Goal: Information Seeking & Learning: Check status

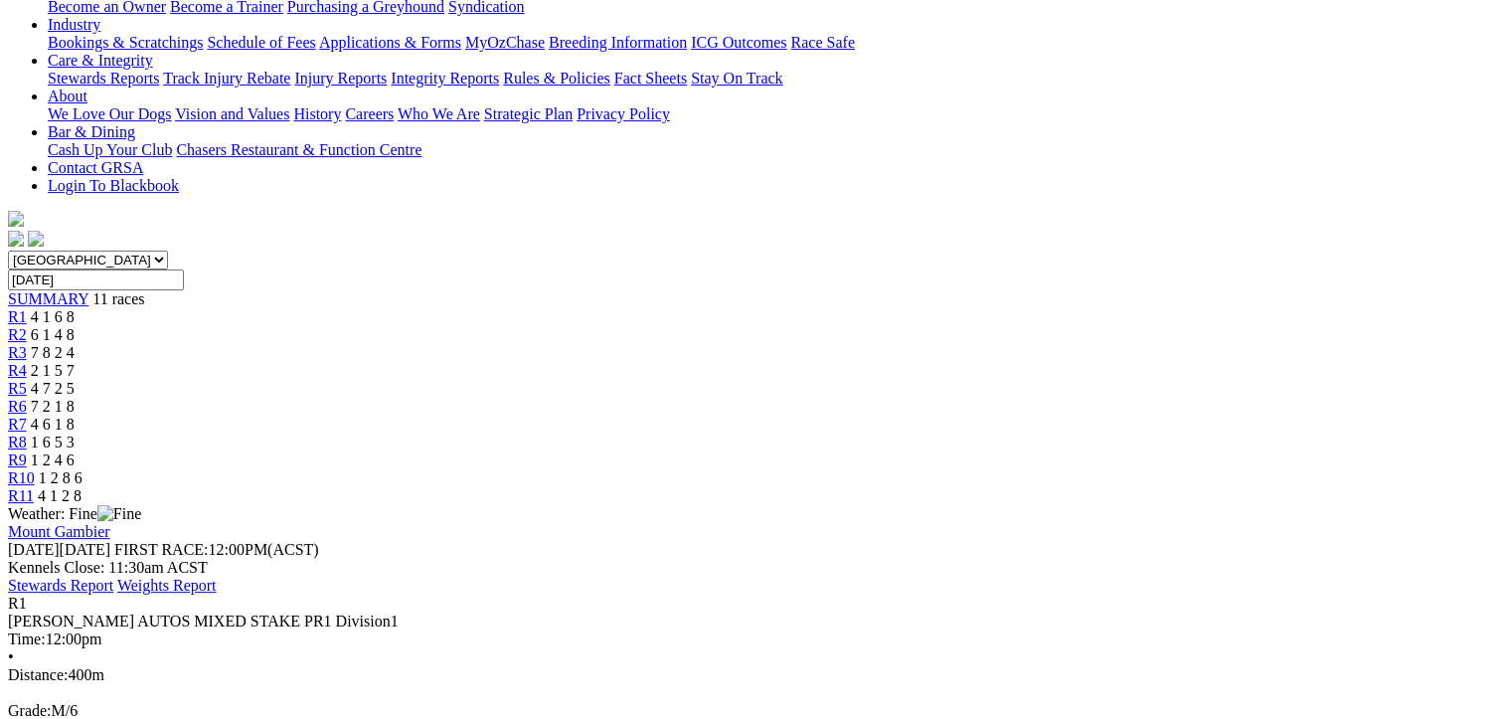
scroll to position [298, 0]
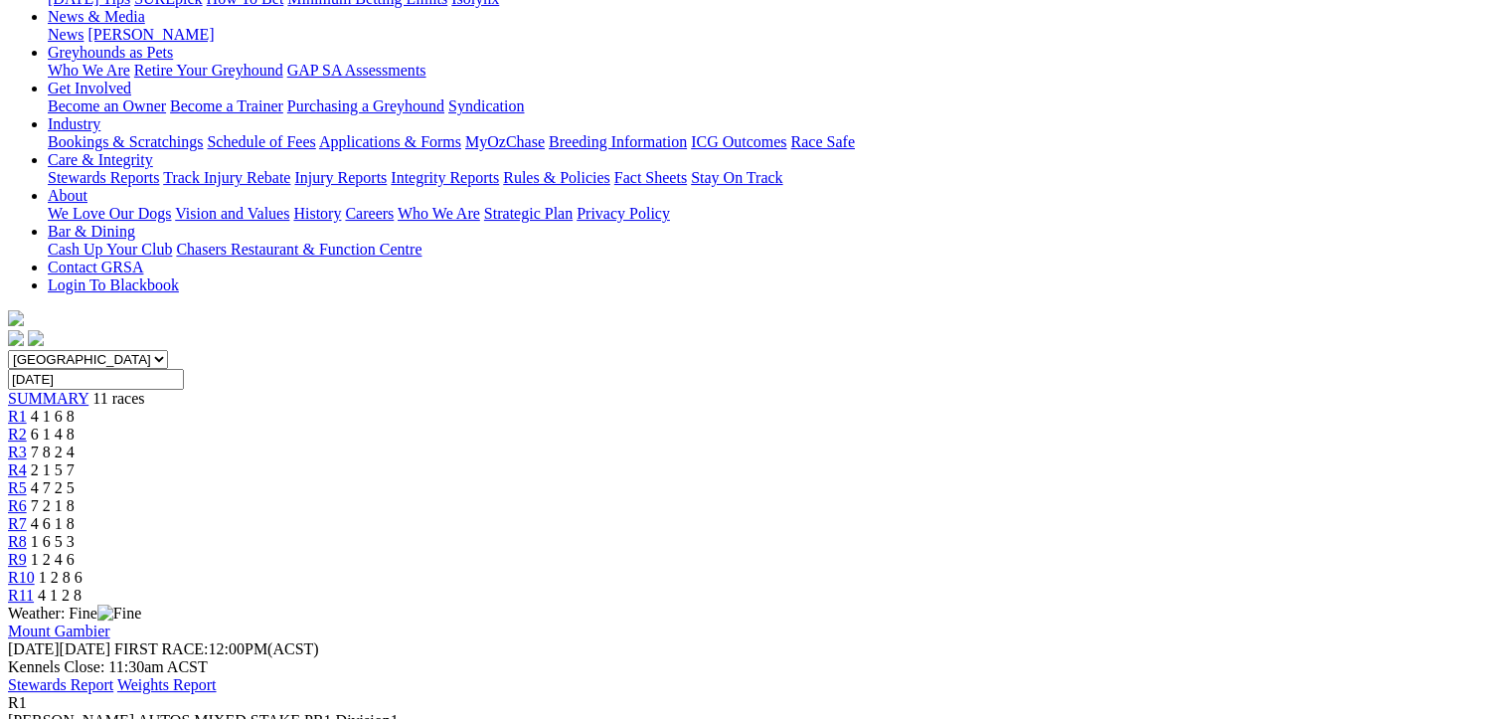
click at [75, 426] on span "6 1 4 8" at bounding box center [53, 434] width 44 height 17
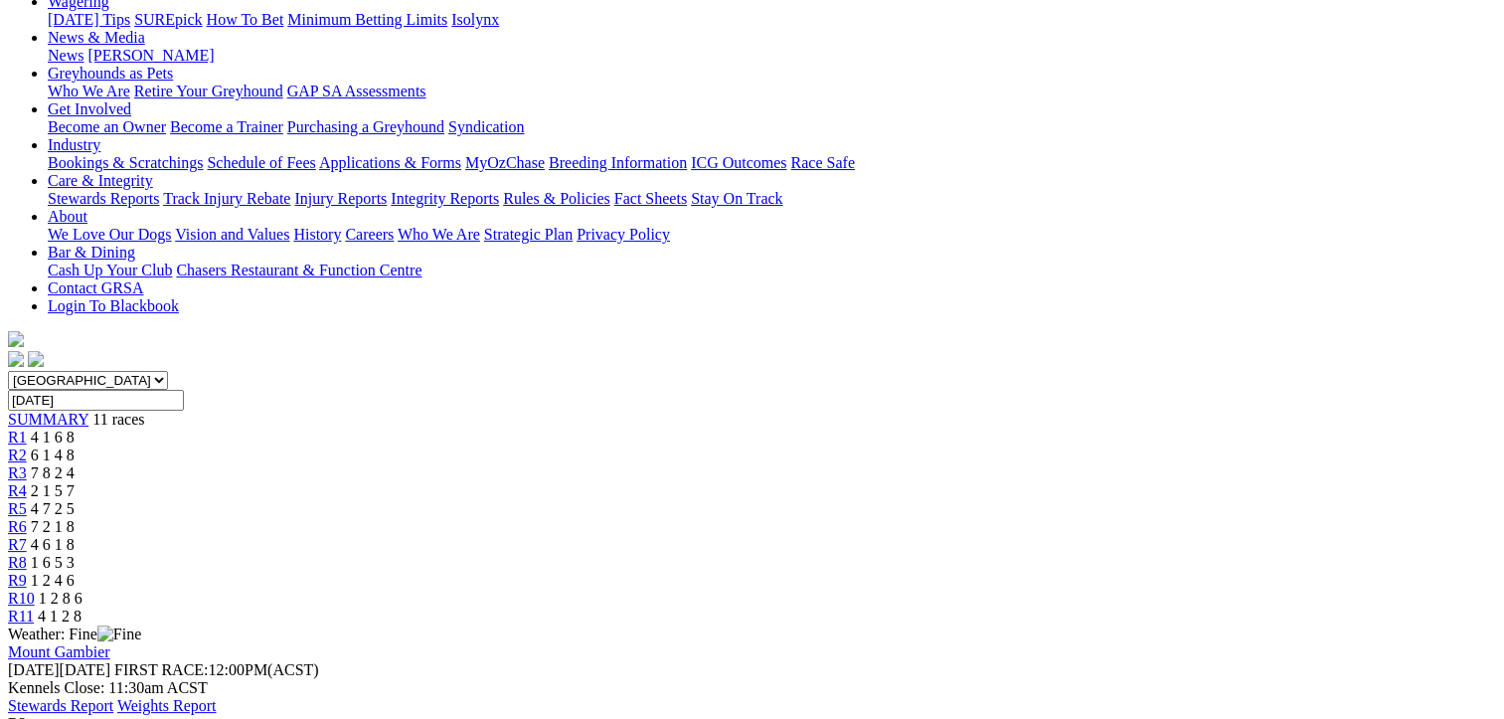
scroll to position [199, 0]
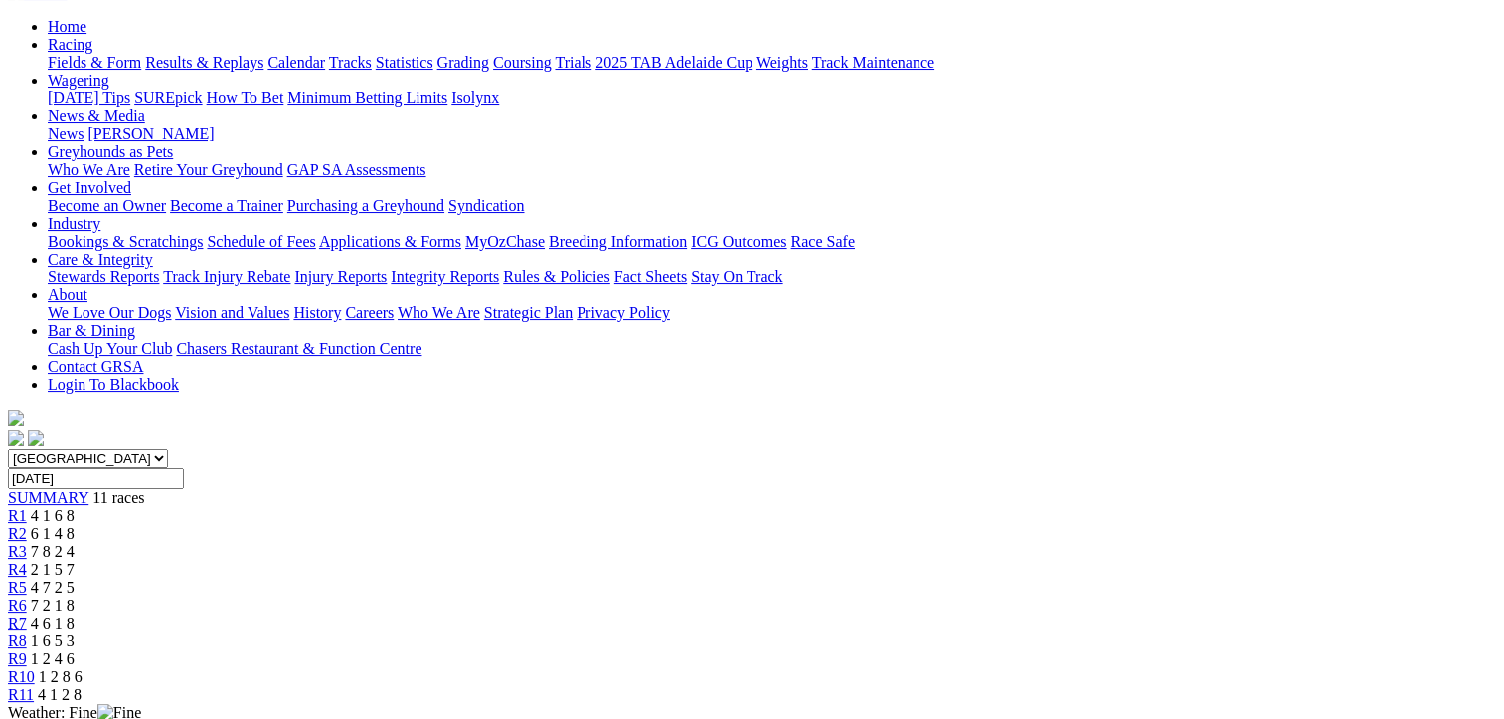
click at [27, 543] on span "R3" at bounding box center [17, 551] width 19 height 17
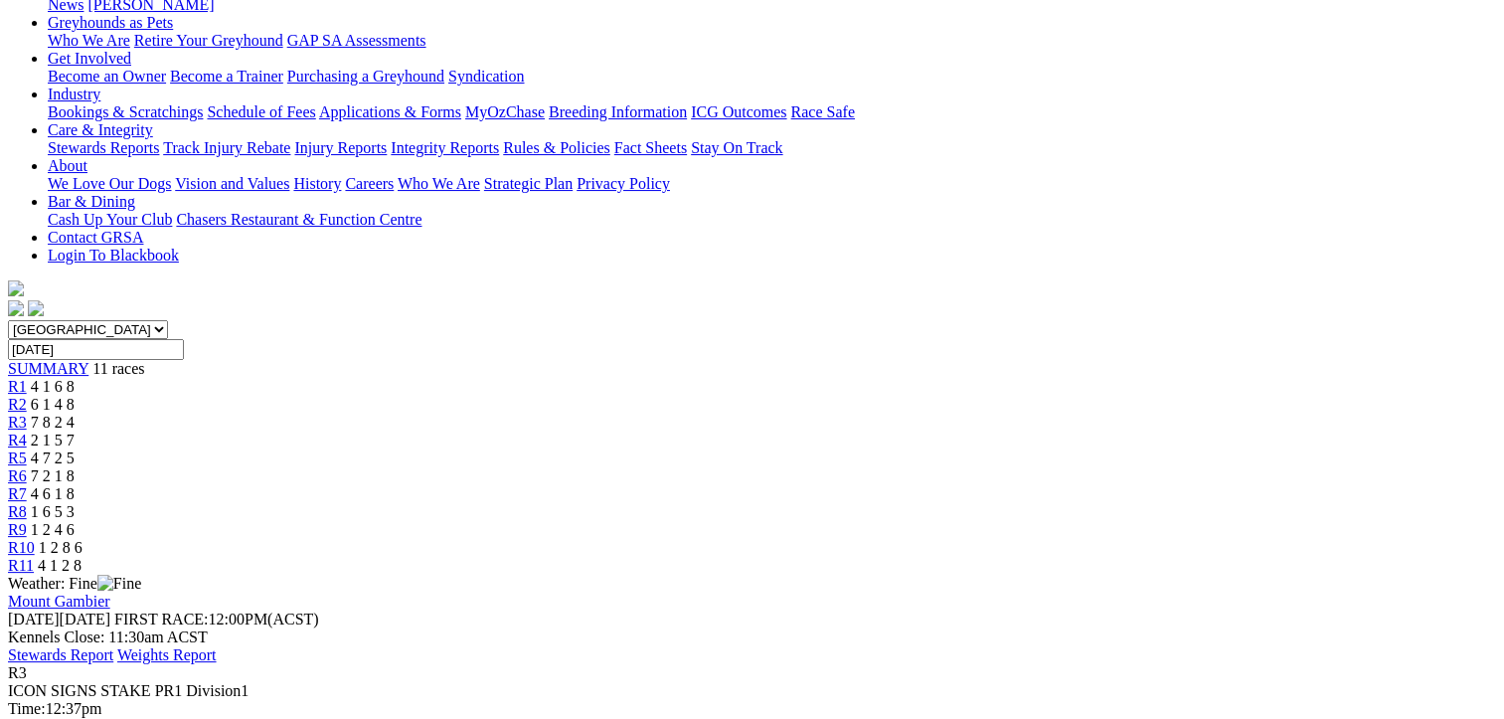
scroll to position [210, 0]
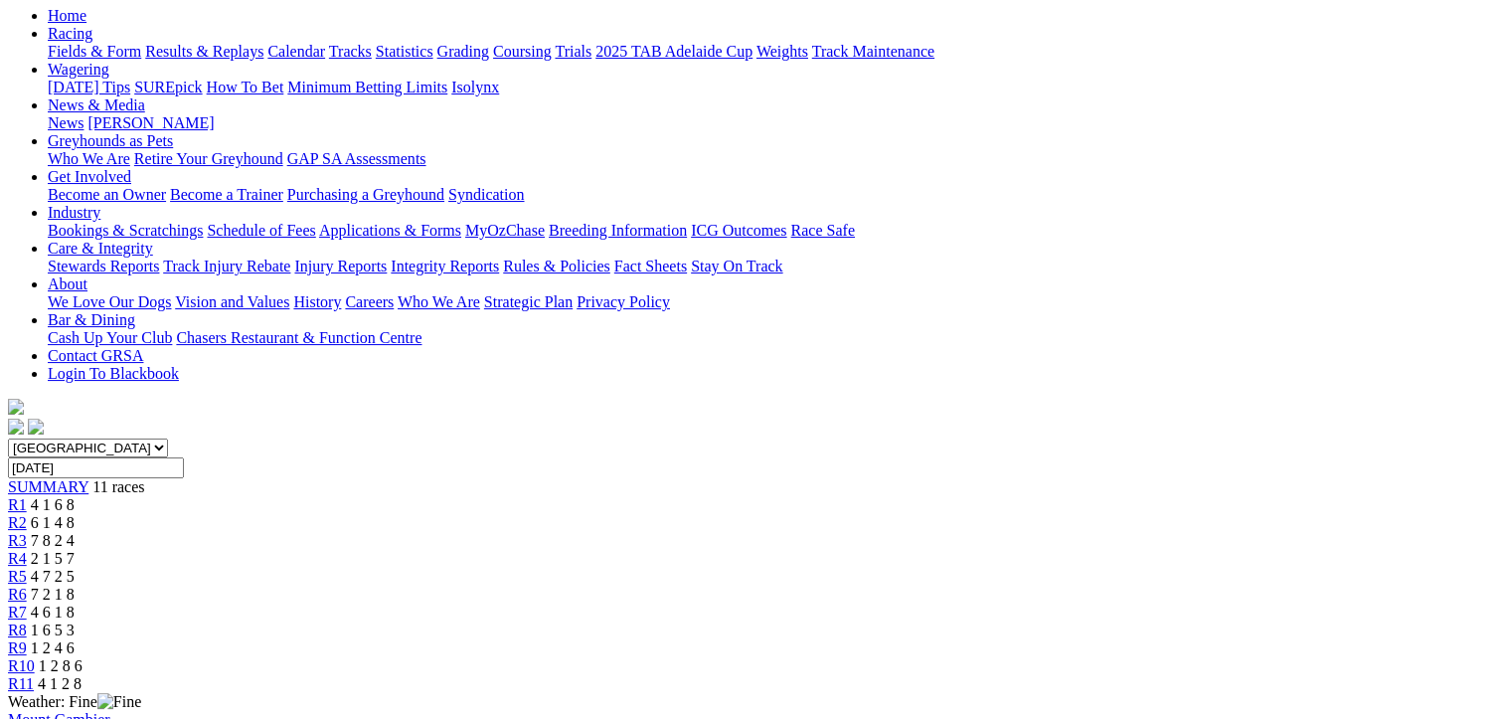
click at [27, 550] on span "R4" at bounding box center [17, 558] width 19 height 17
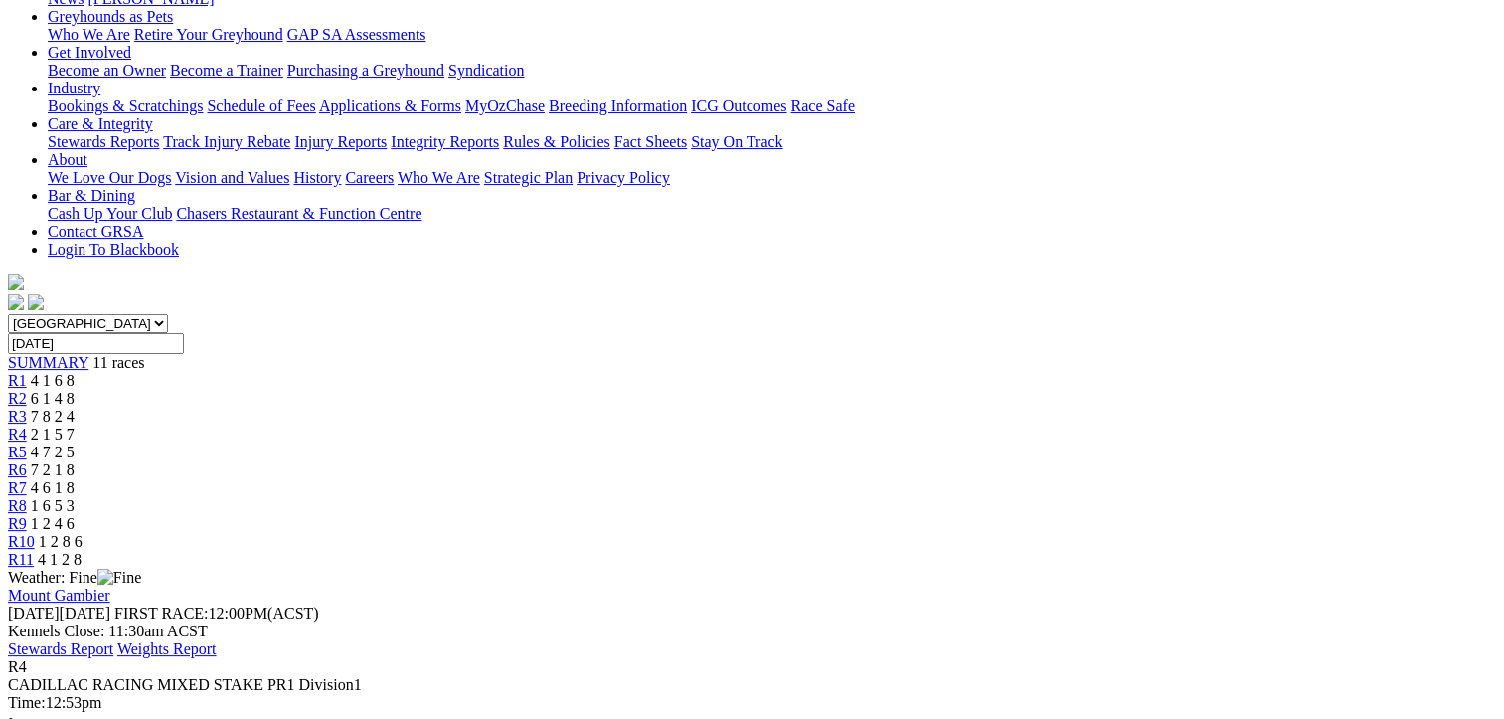
scroll to position [298, 0]
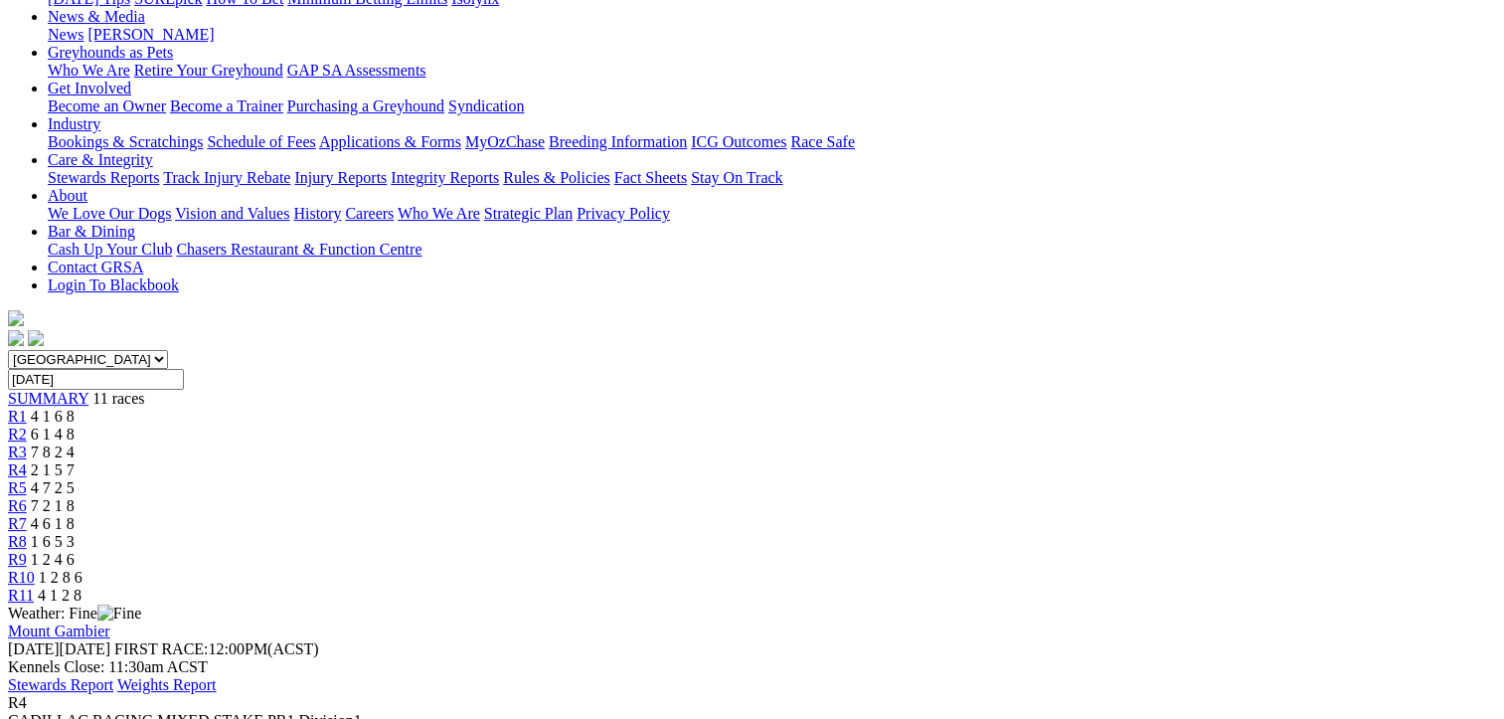
click at [27, 479] on span "R5" at bounding box center [17, 487] width 19 height 17
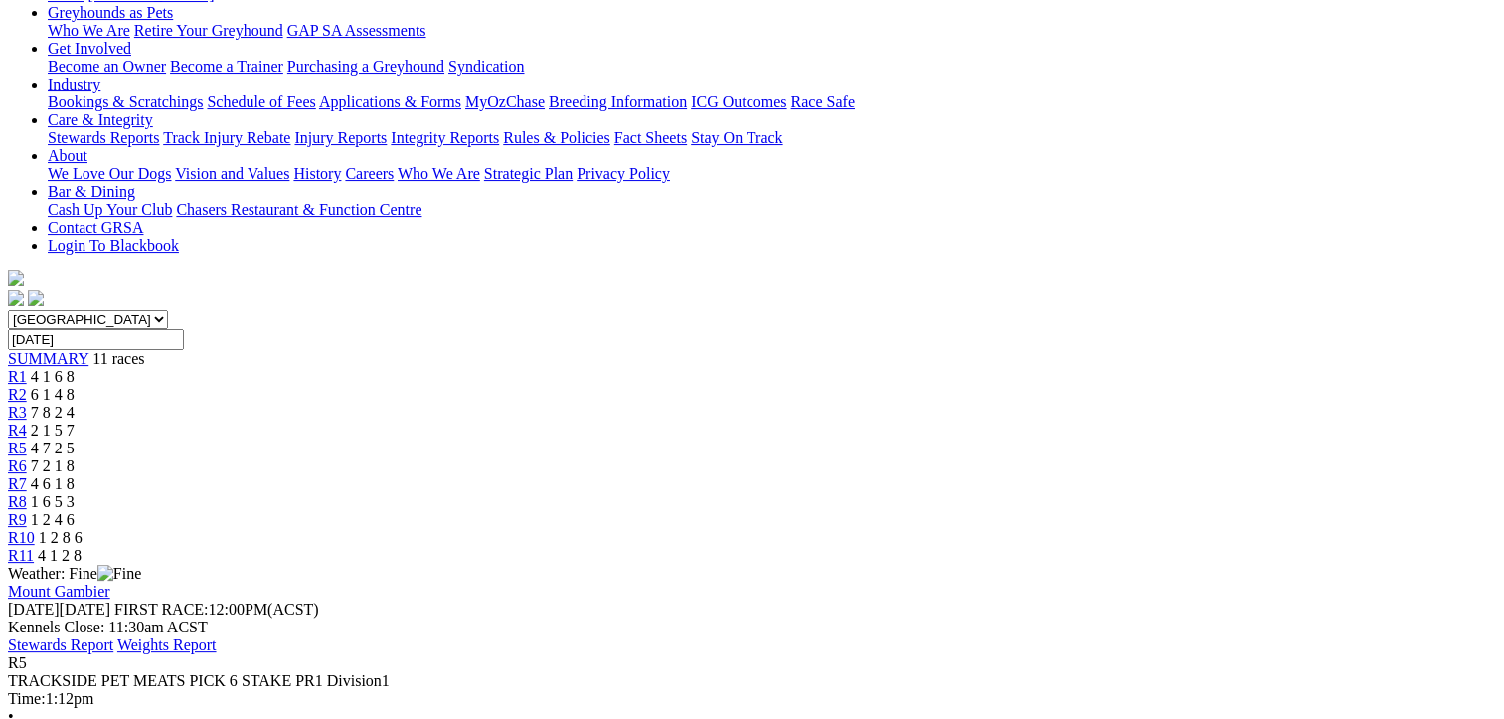
scroll to position [298, 0]
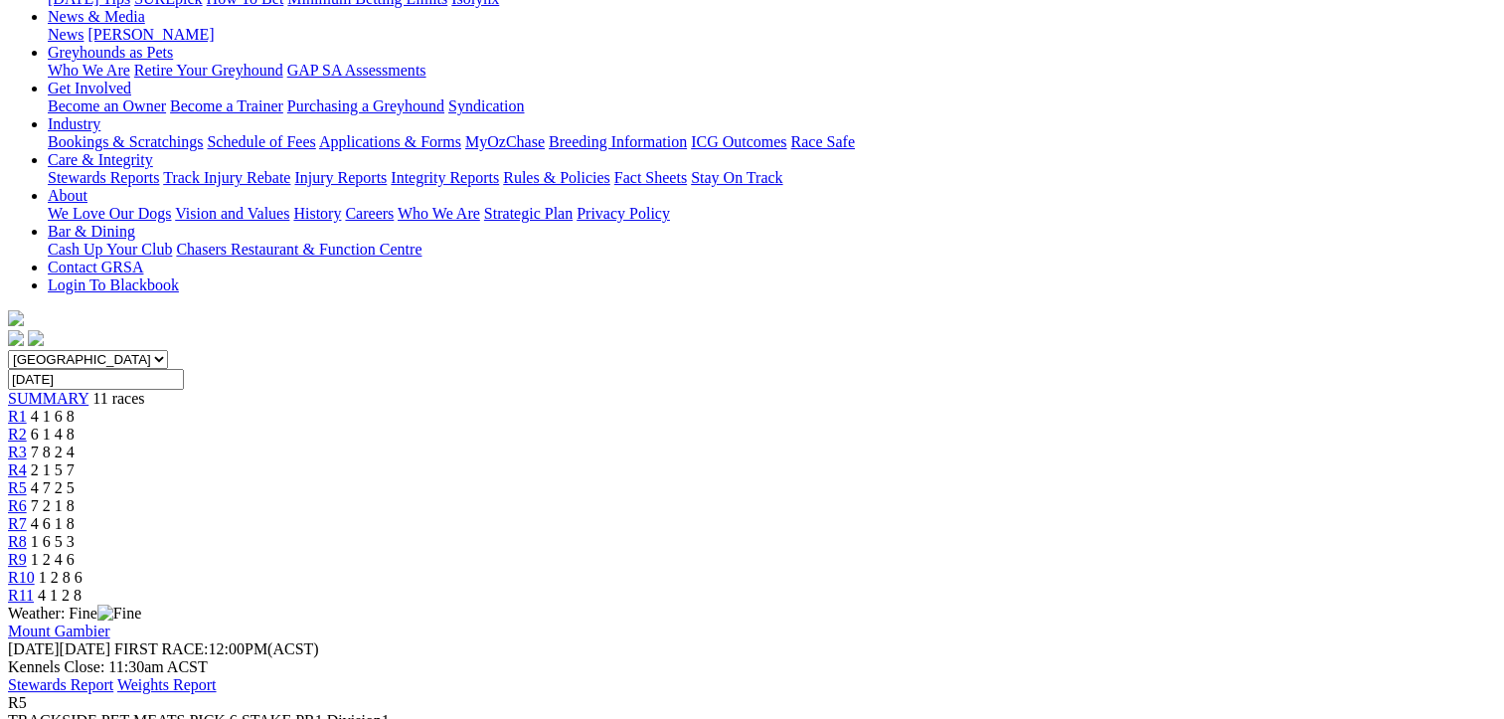
click at [824, 497] on div "R6 7 2 1 8" at bounding box center [752, 506] width 1488 height 18
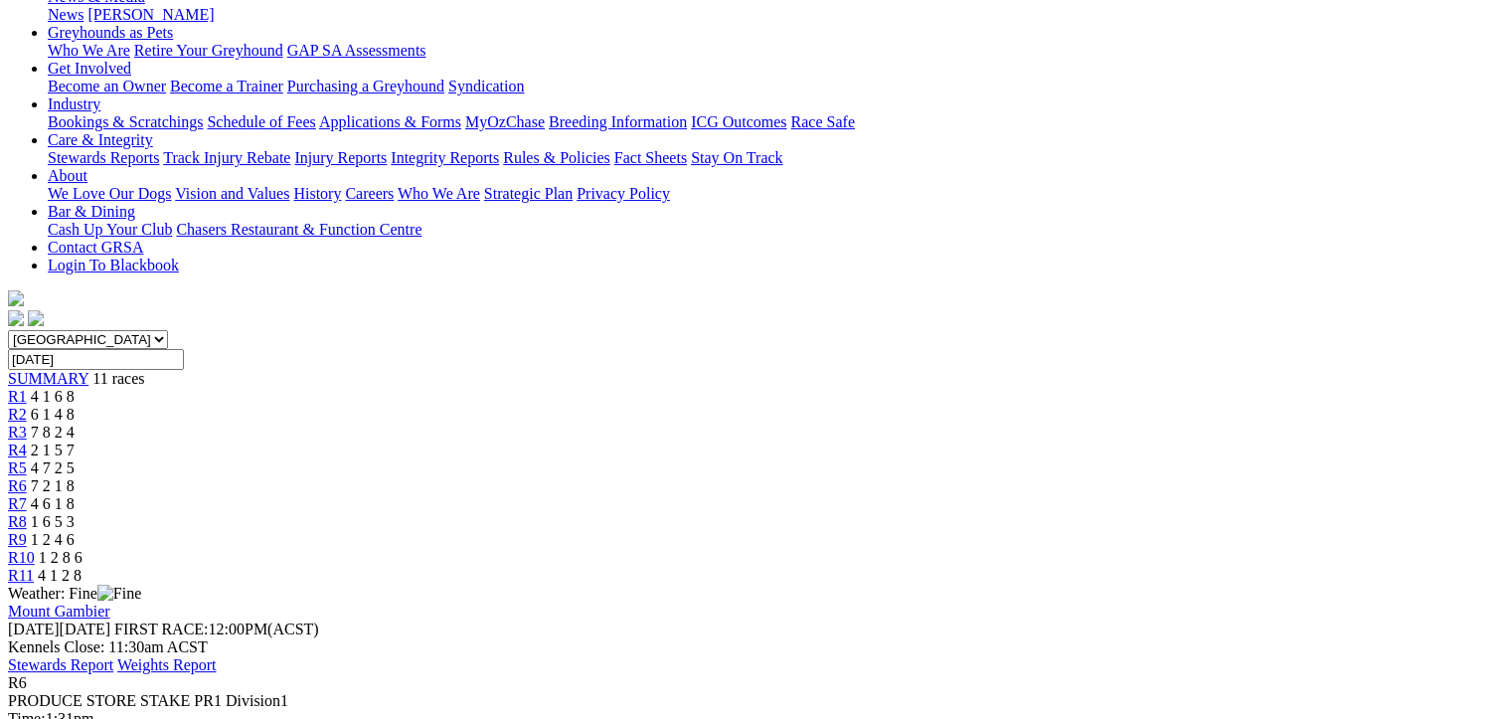
scroll to position [298, 0]
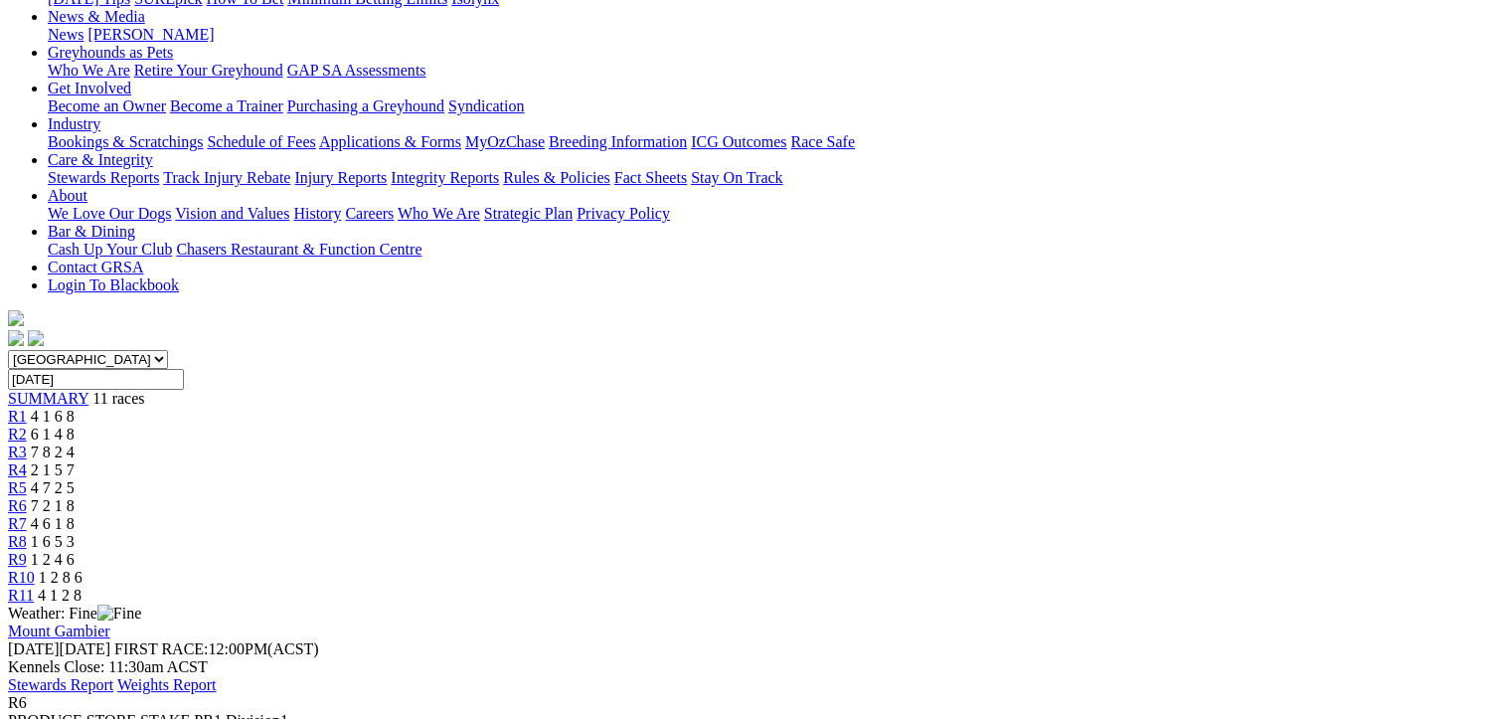
click at [75, 515] on span "4 6 1 8" at bounding box center [53, 523] width 44 height 17
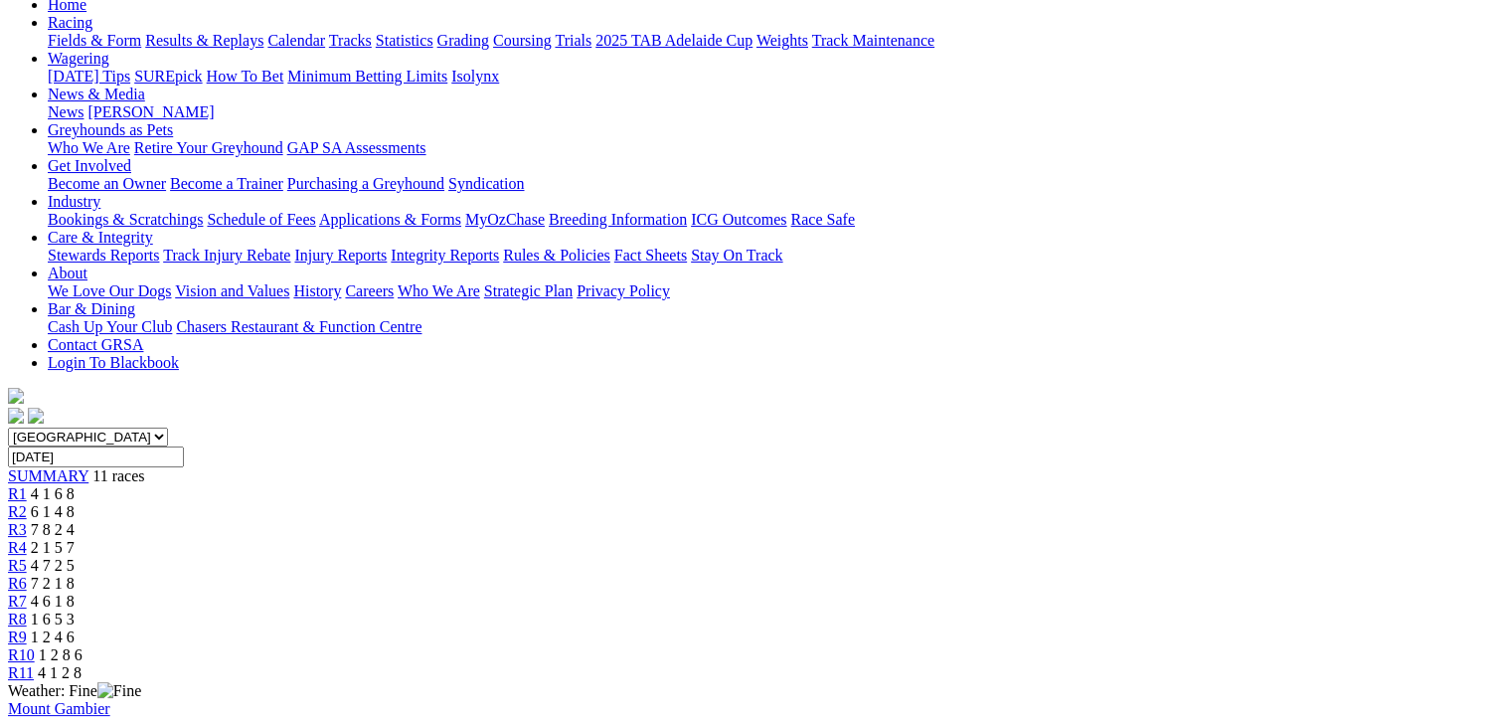
scroll to position [199, 0]
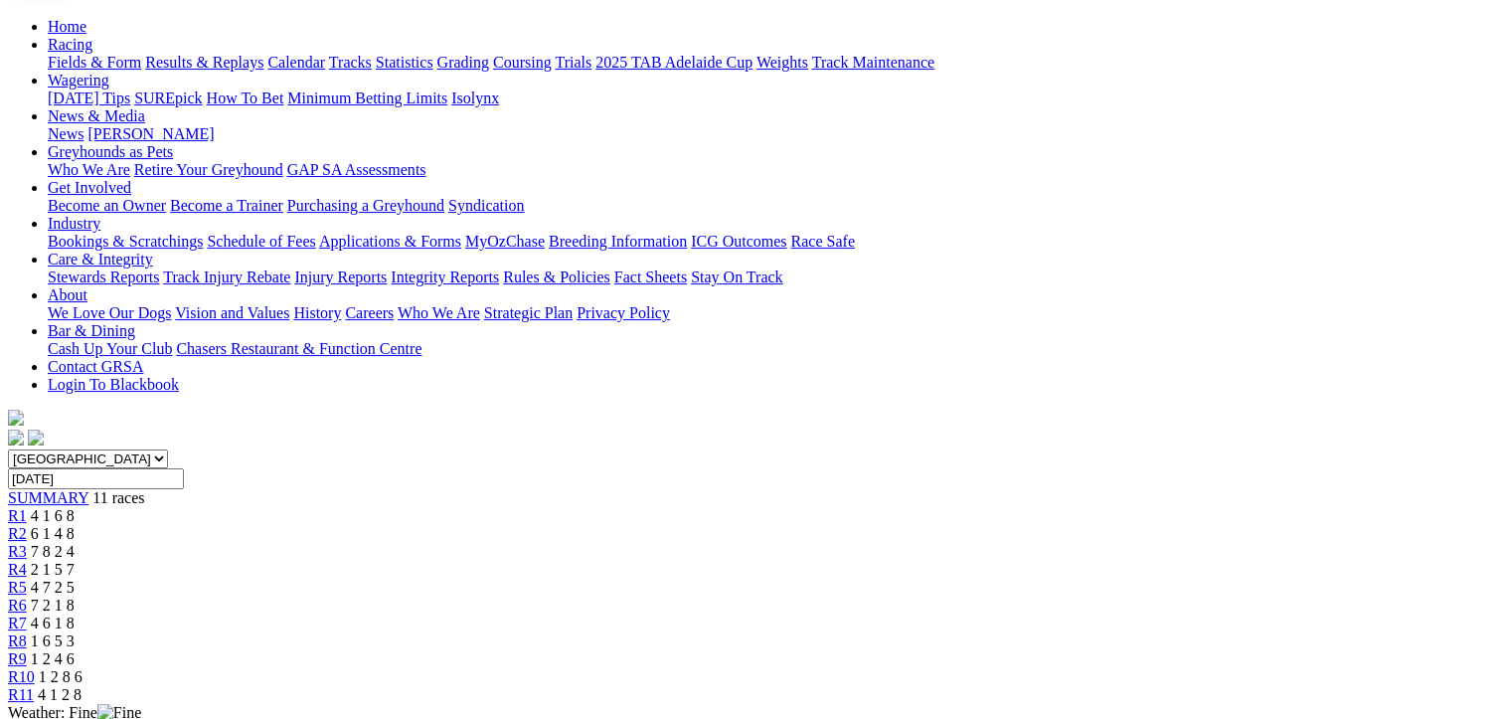
click at [27, 632] on span "R8" at bounding box center [17, 640] width 19 height 17
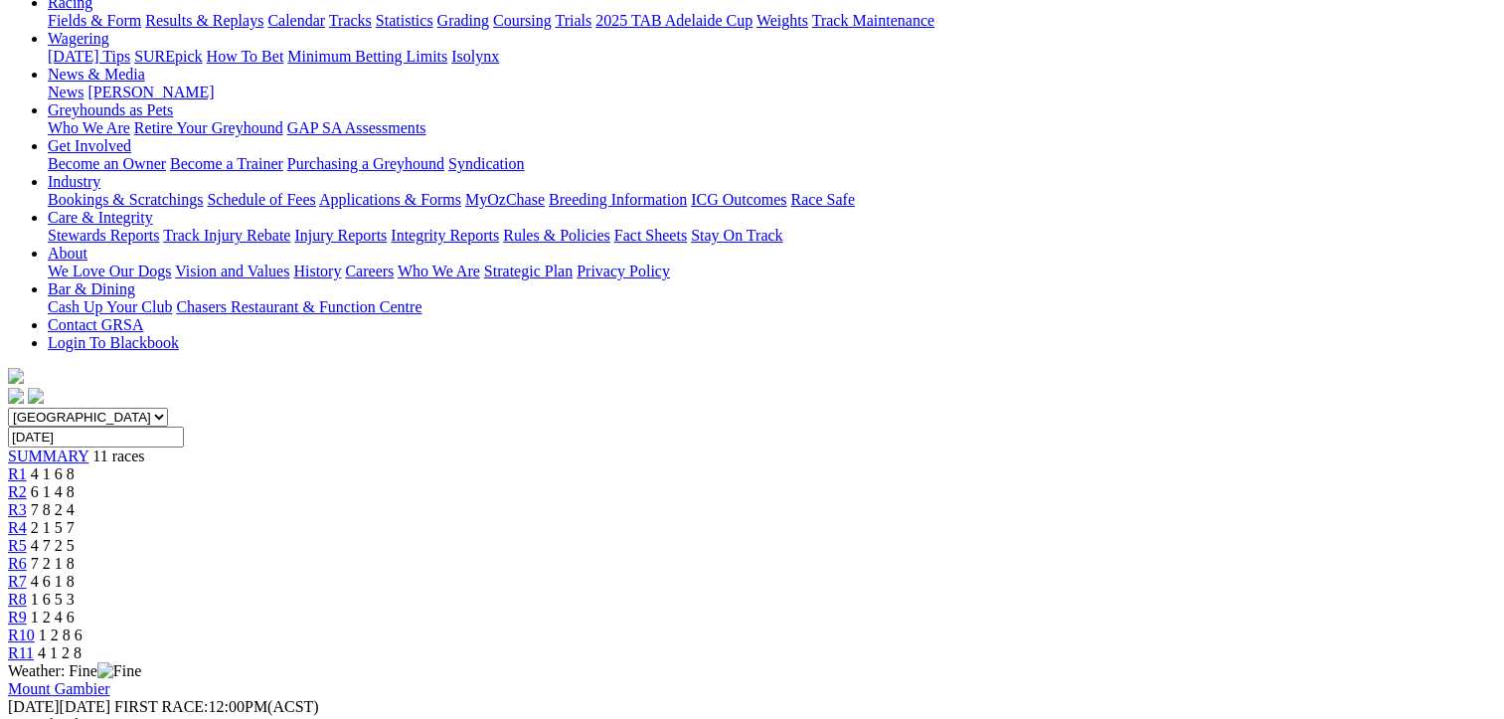
scroll to position [199, 0]
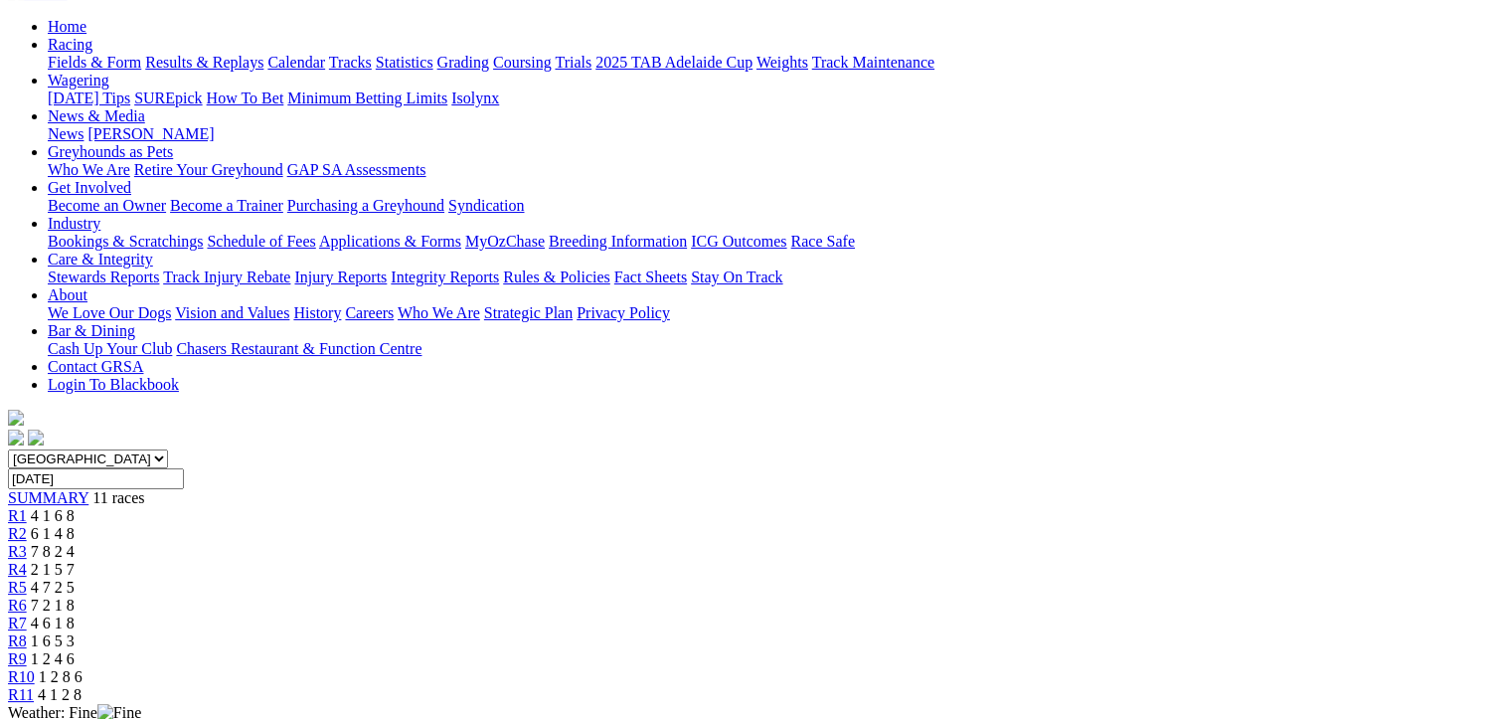
click at [27, 650] on span "R9" at bounding box center [17, 658] width 19 height 17
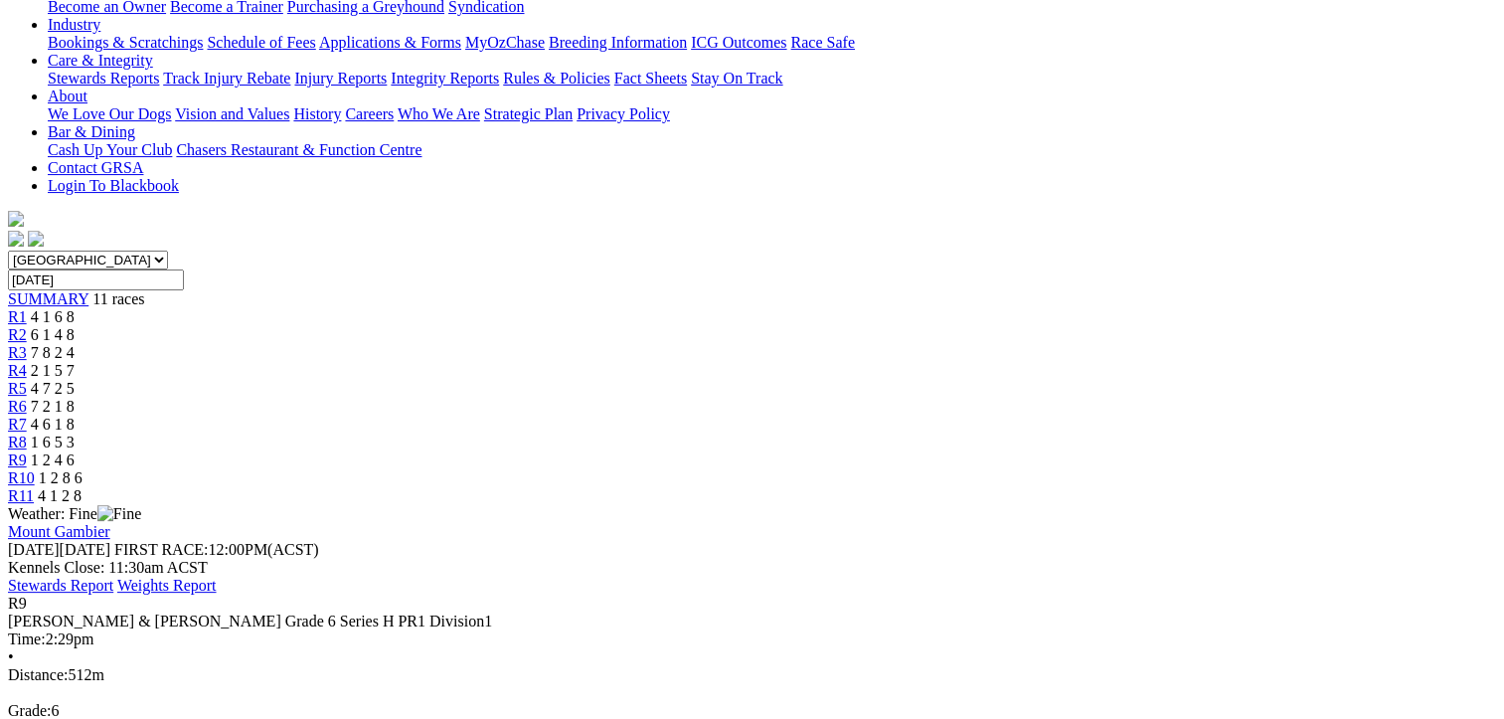
scroll to position [99, 0]
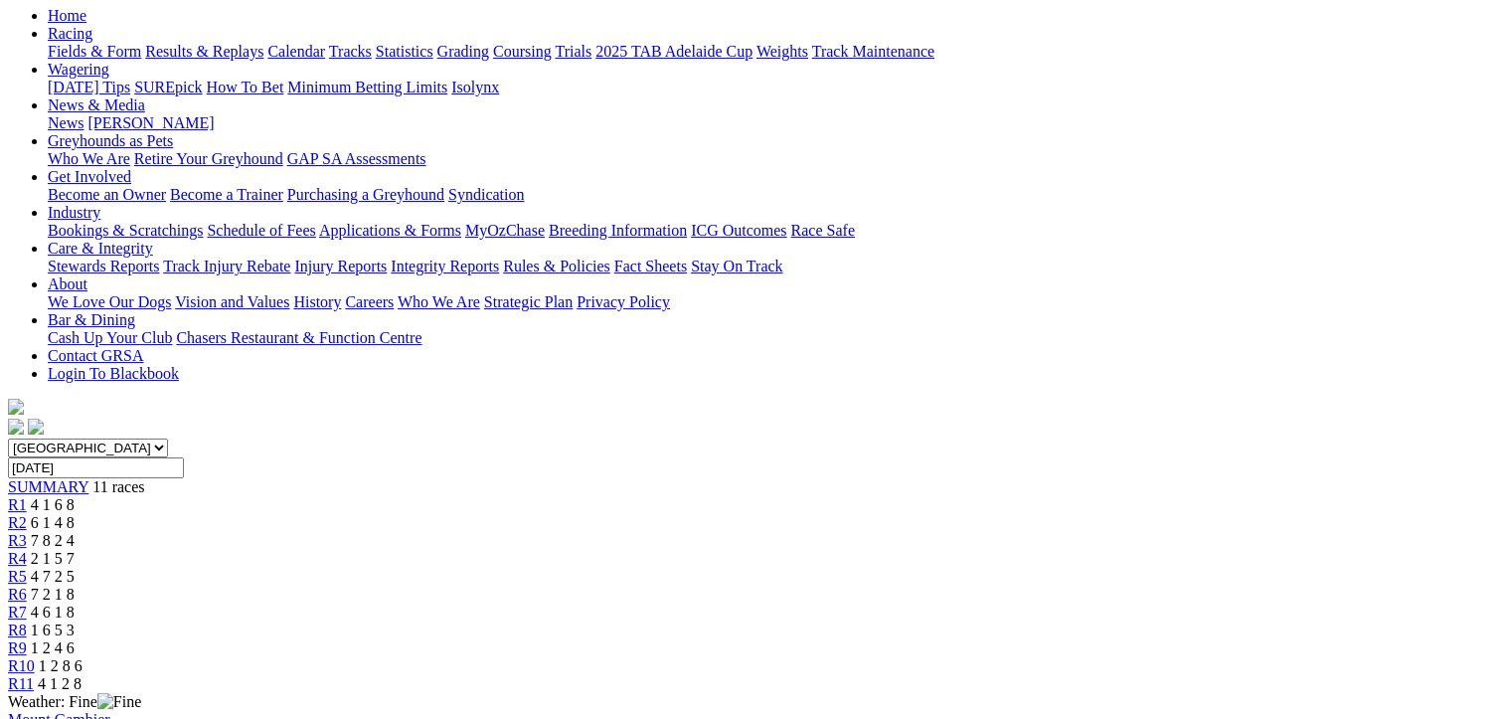
scroll to position [199, 0]
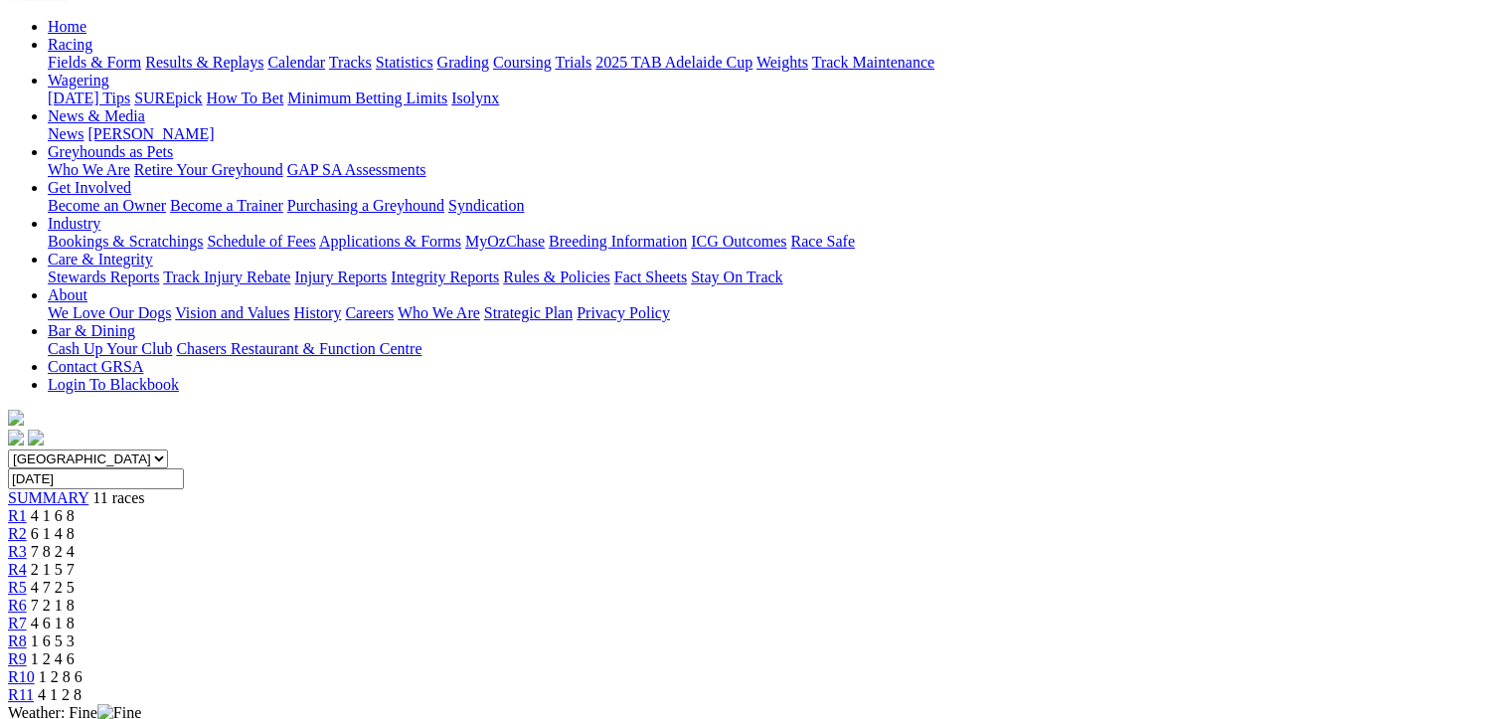
click at [34, 686] on span "R11" at bounding box center [21, 694] width 26 height 17
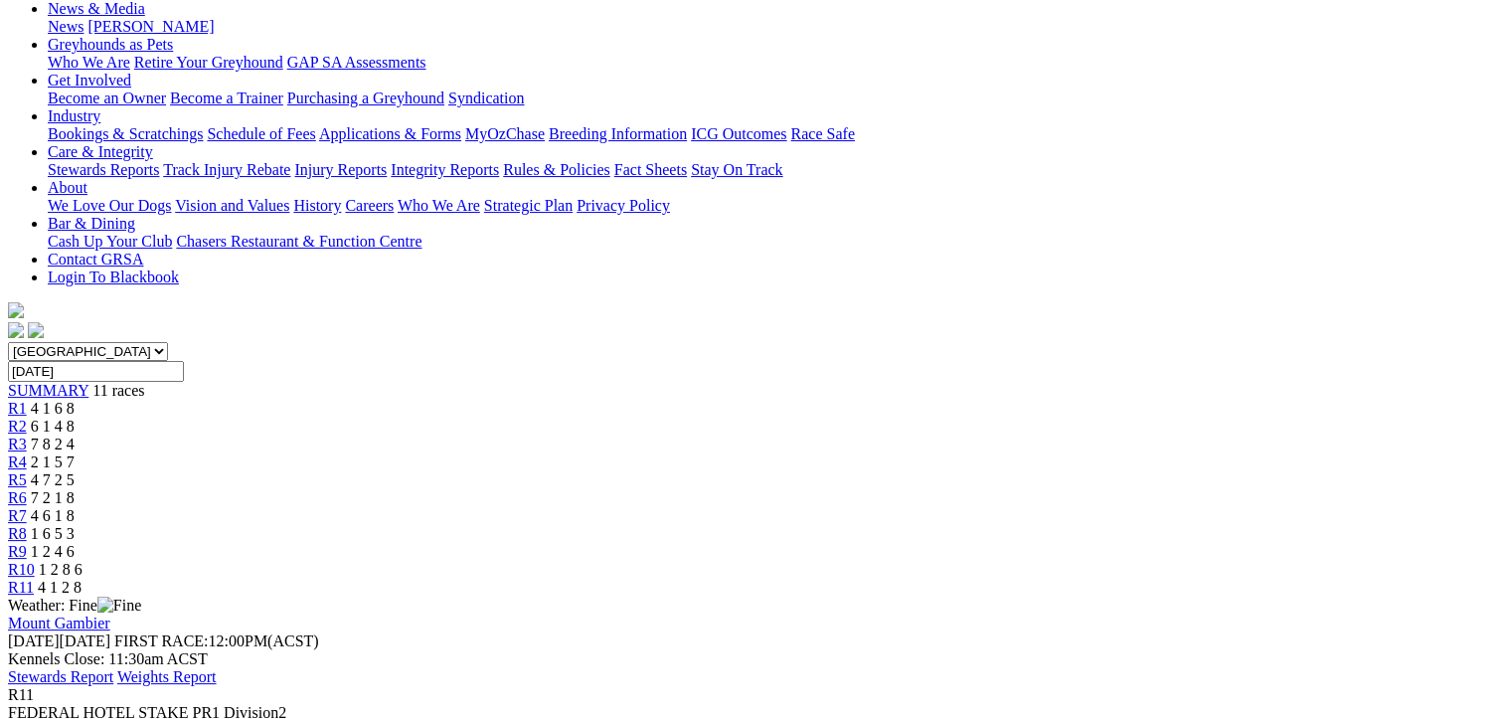
scroll to position [261, 0]
